Goal: Information Seeking & Learning: Learn about a topic

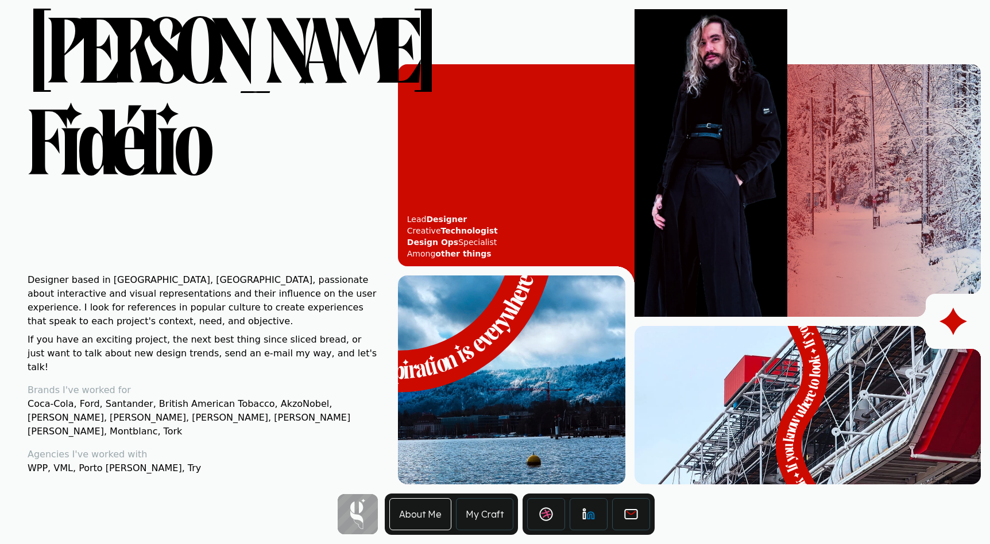
click at [482, 517] on link "My Craft" at bounding box center [484, 514] width 57 height 32
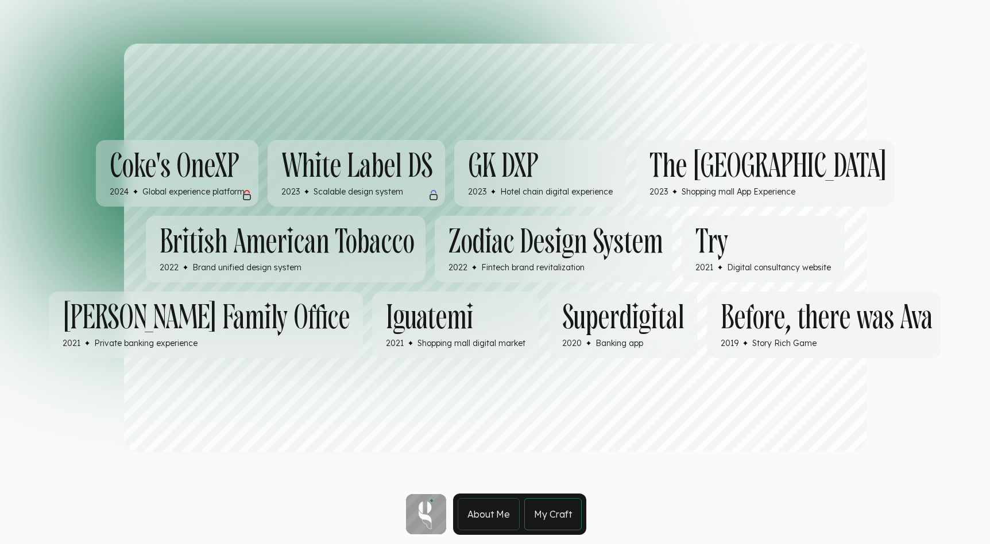
click at [613, 149] on h3 "GK DXP" at bounding box center [540, 166] width 145 height 34
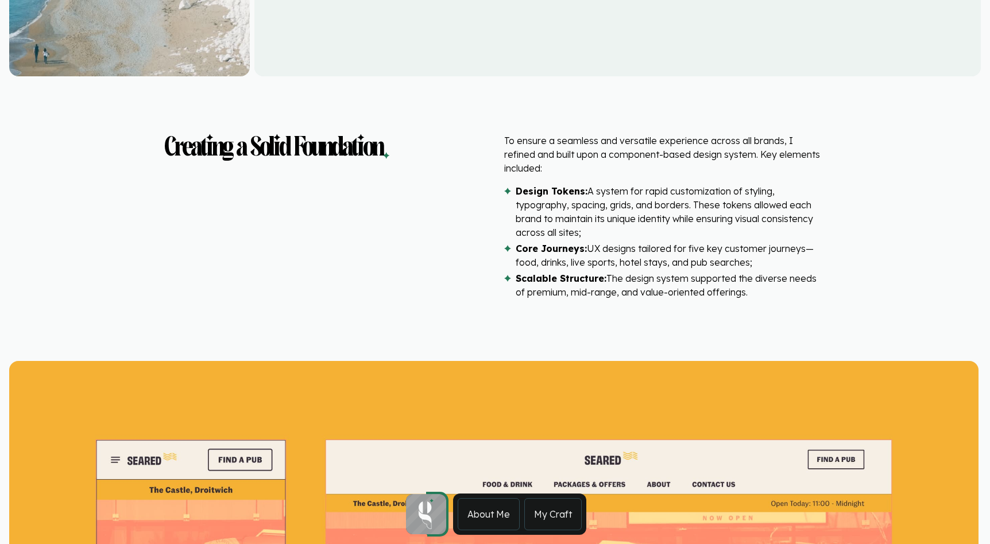
scroll to position [3227, 0]
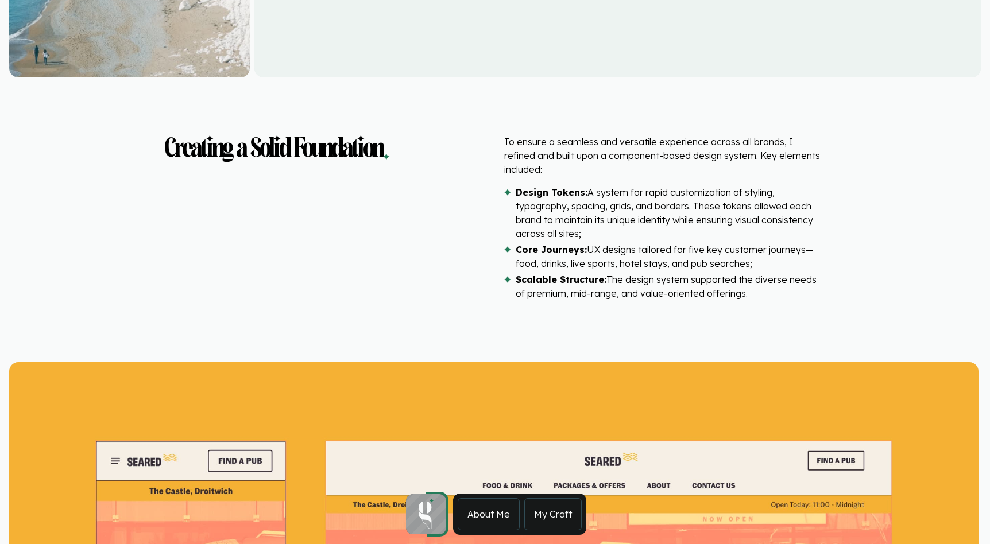
drag, startPoint x: 504, startPoint y: 141, endPoint x: 750, endPoint y: 279, distance: 281.5
click at [750, 279] on div "To ensure a seamless and versatile experience across all brands, I refined and …" at bounding box center [665, 220] width 322 height 170
copy div "To ensure a seamless and versatile experience across all brands, I refined and …"
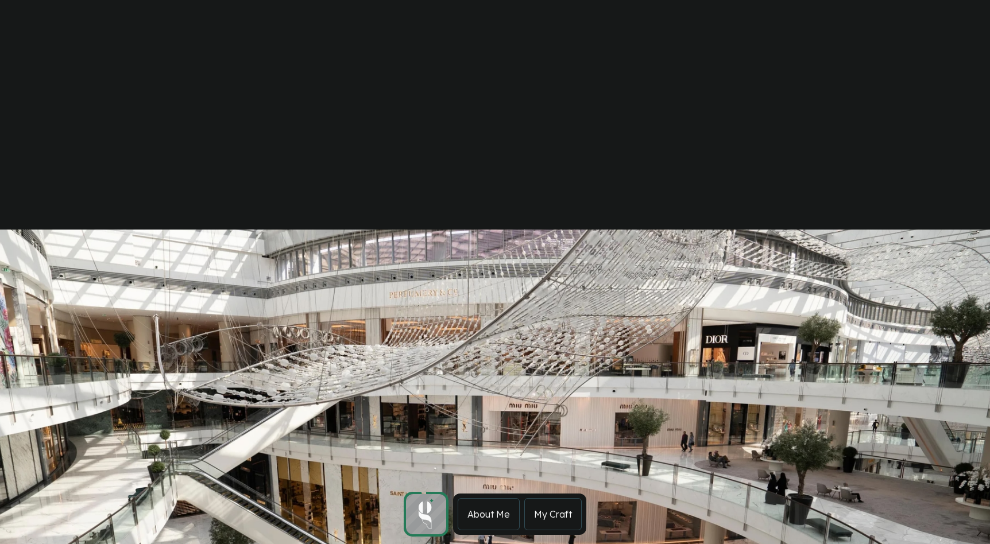
scroll to position [6490, 0]
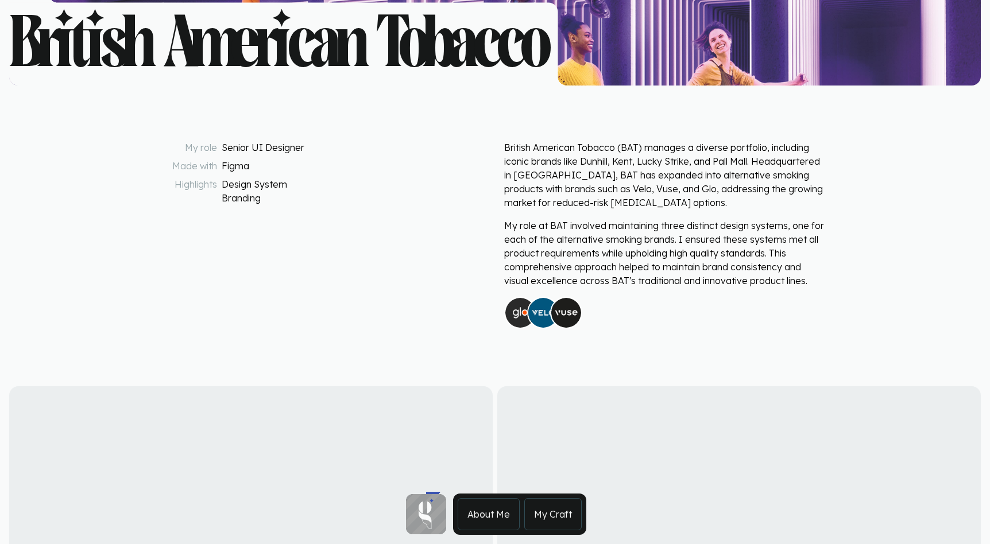
scroll to position [447, 0]
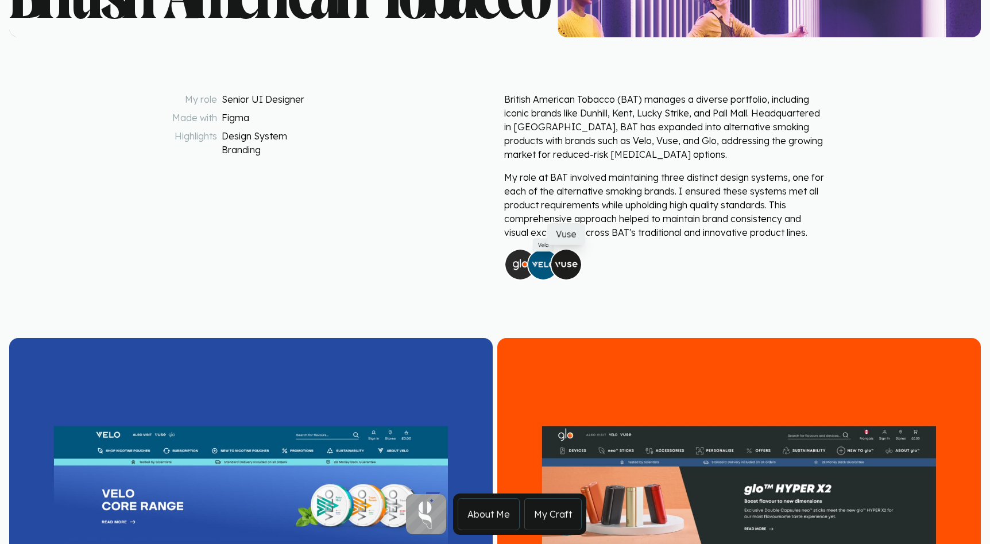
click at [566, 270] on img at bounding box center [566, 265] width 32 height 32
click at [564, 257] on img at bounding box center [566, 265] width 32 height 32
click at [544, 260] on img at bounding box center [543, 265] width 32 height 32
click at [520, 261] on img at bounding box center [520, 265] width 32 height 32
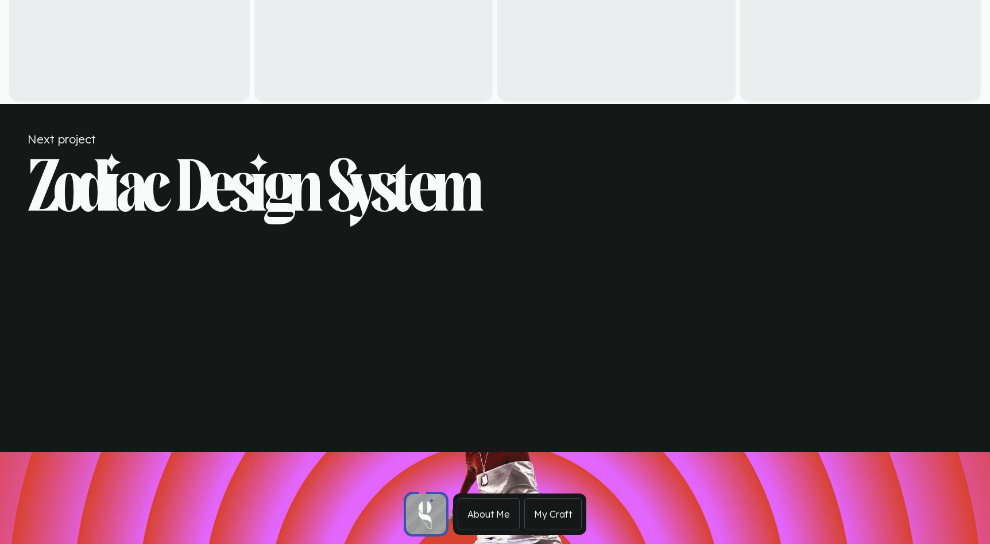
scroll to position [4804, 0]
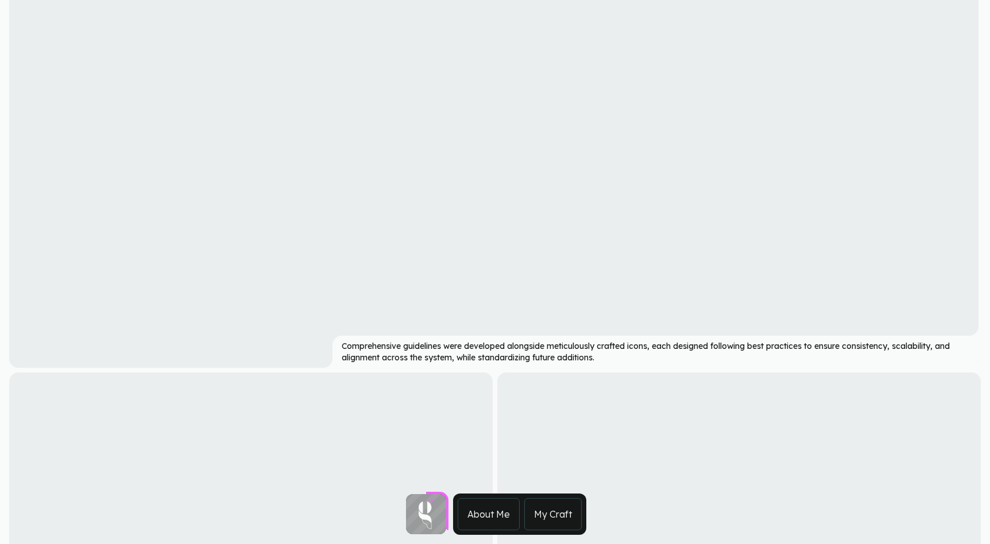
scroll to position [1739, 0]
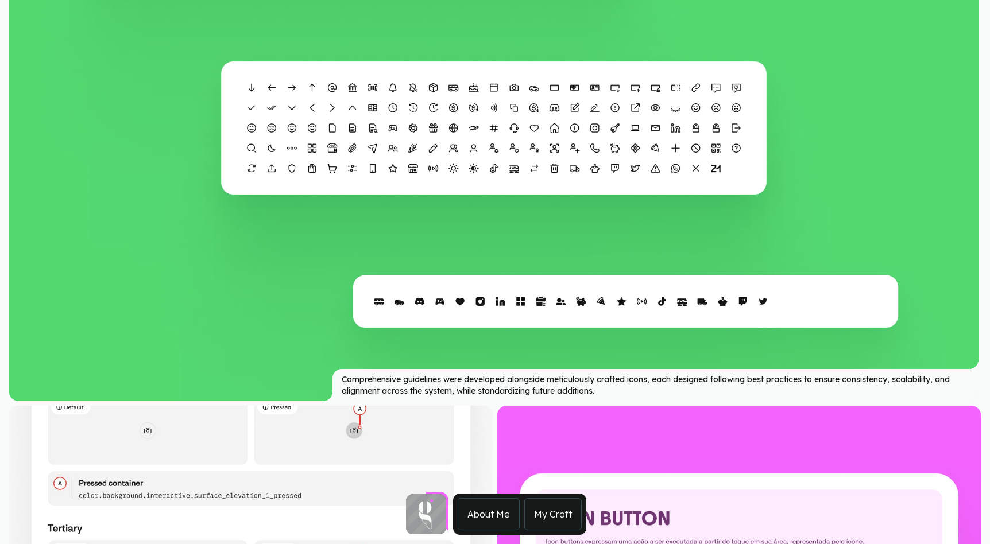
click at [554, 525] on link "My Craft" at bounding box center [552, 514] width 57 height 32
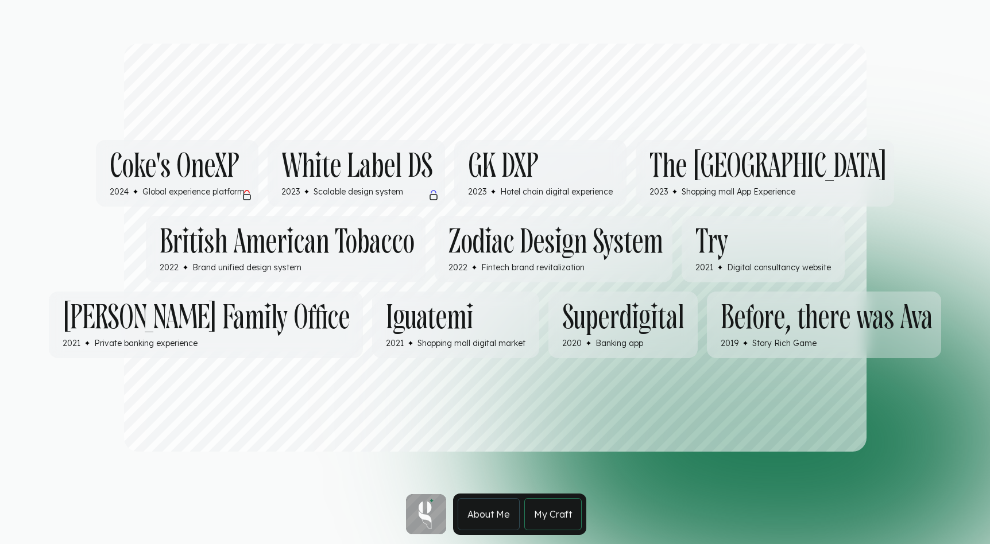
click at [538, 149] on h3 "GK DXP" at bounding box center [503, 166] width 70 height 34
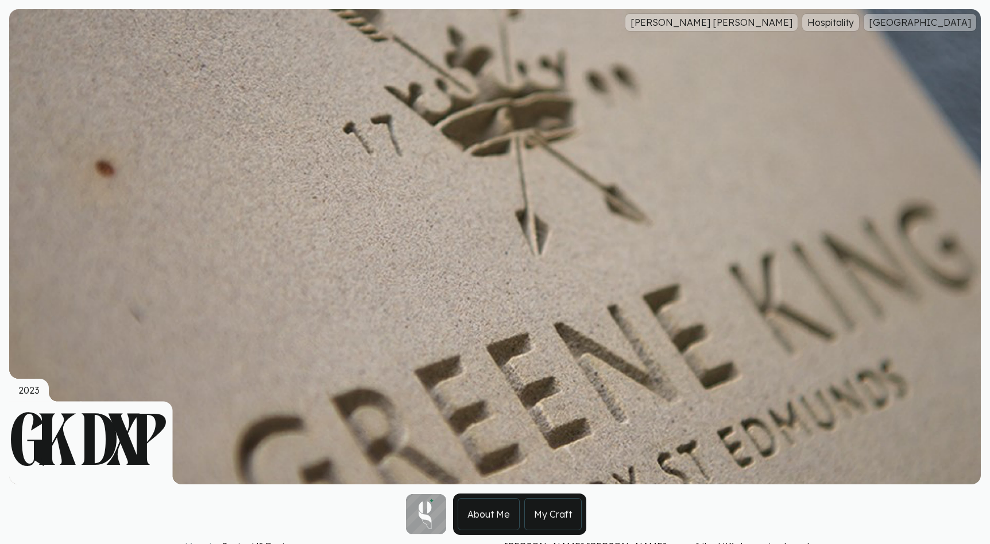
click at [553, 513] on link "My Craft" at bounding box center [552, 514] width 57 height 32
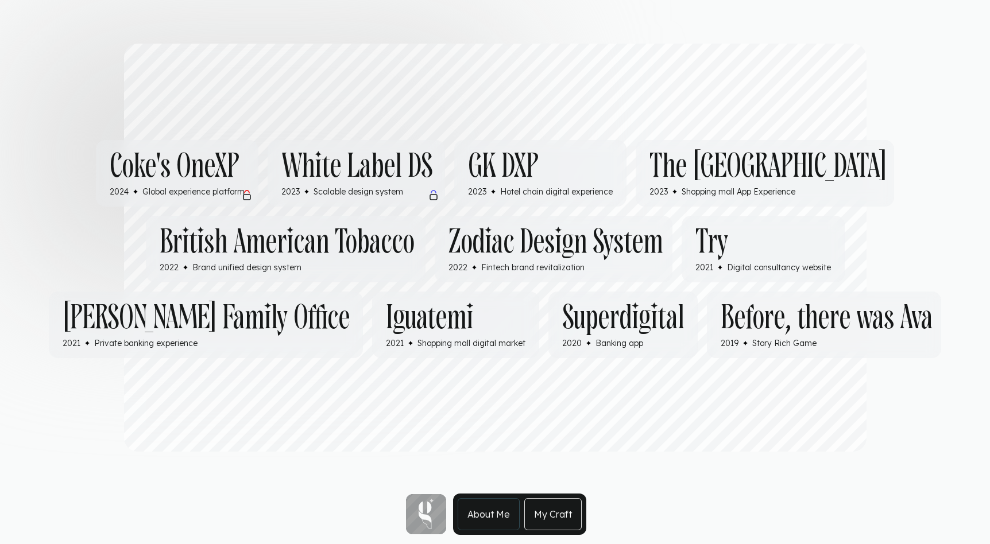
click at [729, 149] on h3 "The [GEOGRAPHIC_DATA]" at bounding box center [767, 166] width 237 height 34
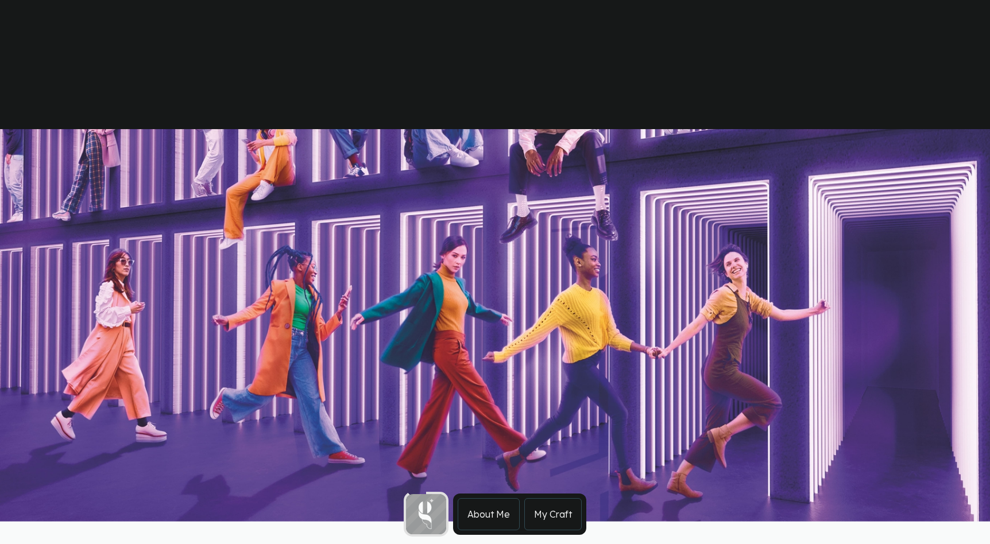
scroll to position [3245, 0]
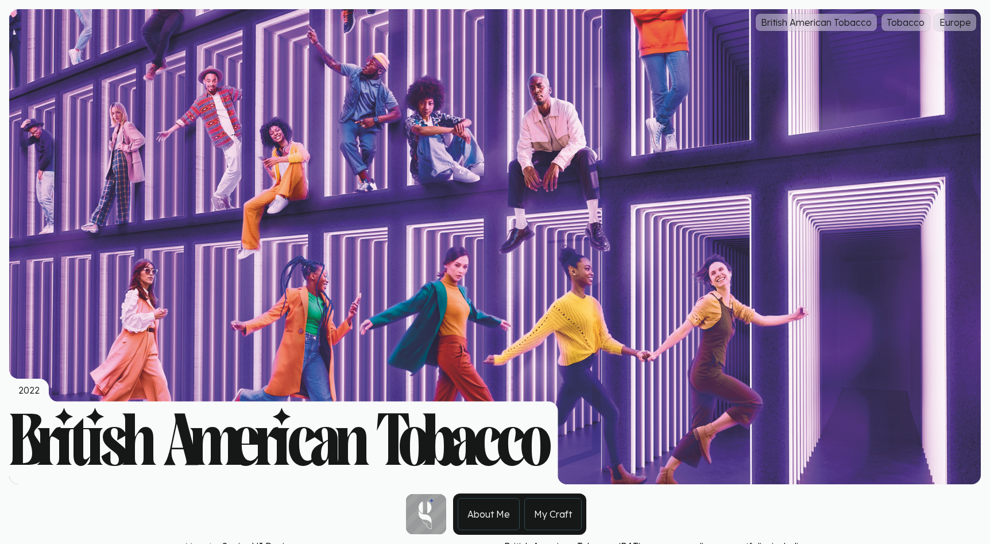
scroll to position [405, 0]
